Goal: Navigation & Orientation: Find specific page/section

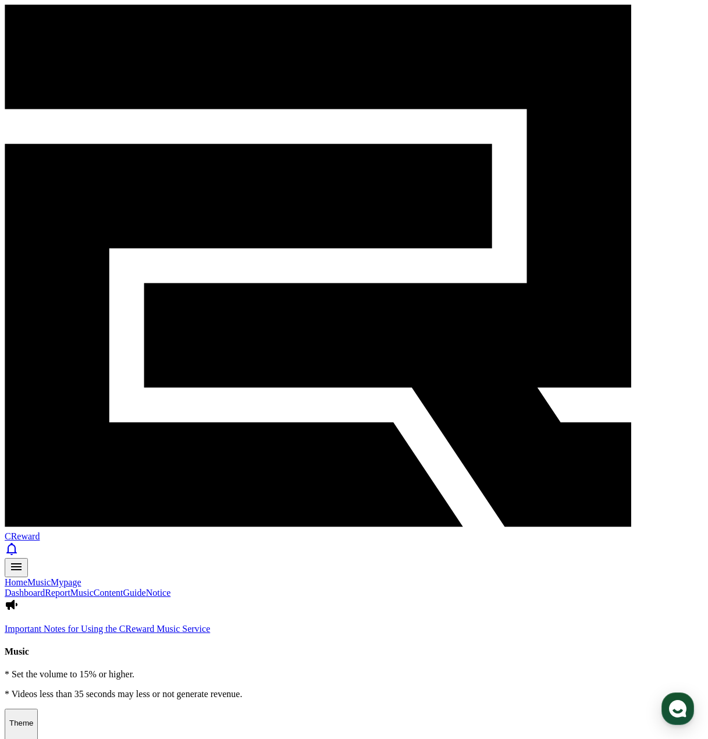
click at [123, 587] on link "Content" at bounding box center [109, 592] width 30 height 10
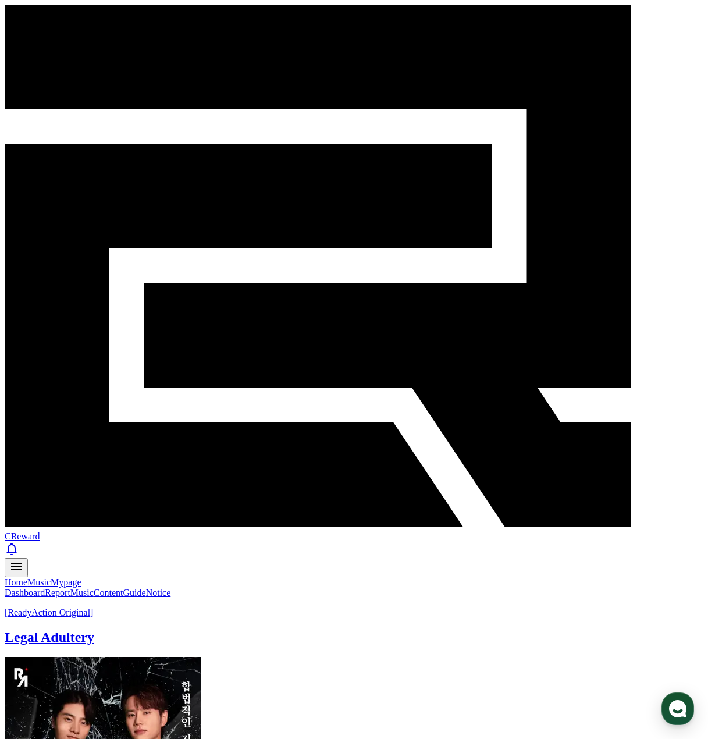
click at [70, 587] on link "Report" at bounding box center [58, 592] width 26 height 10
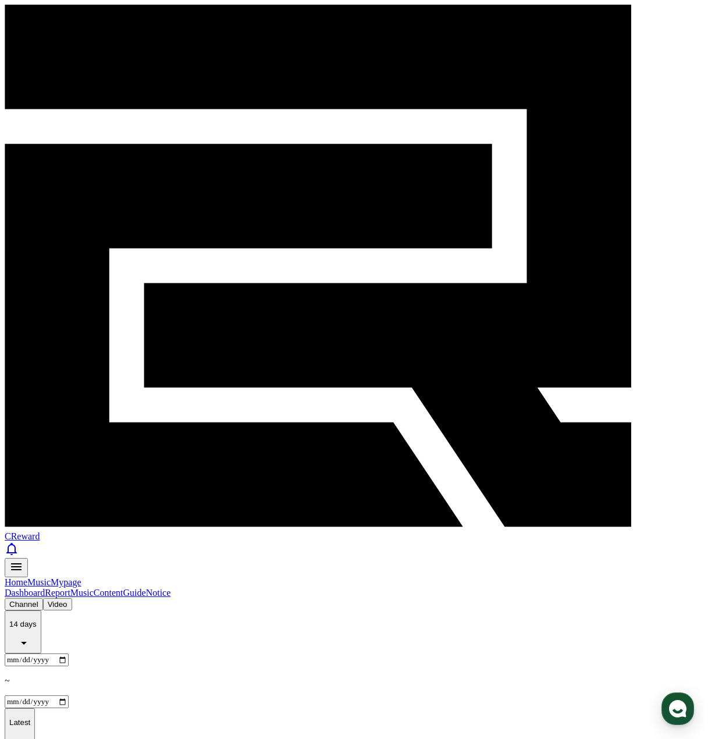
click at [23, 587] on link "Dashboard" at bounding box center [25, 592] width 40 height 10
